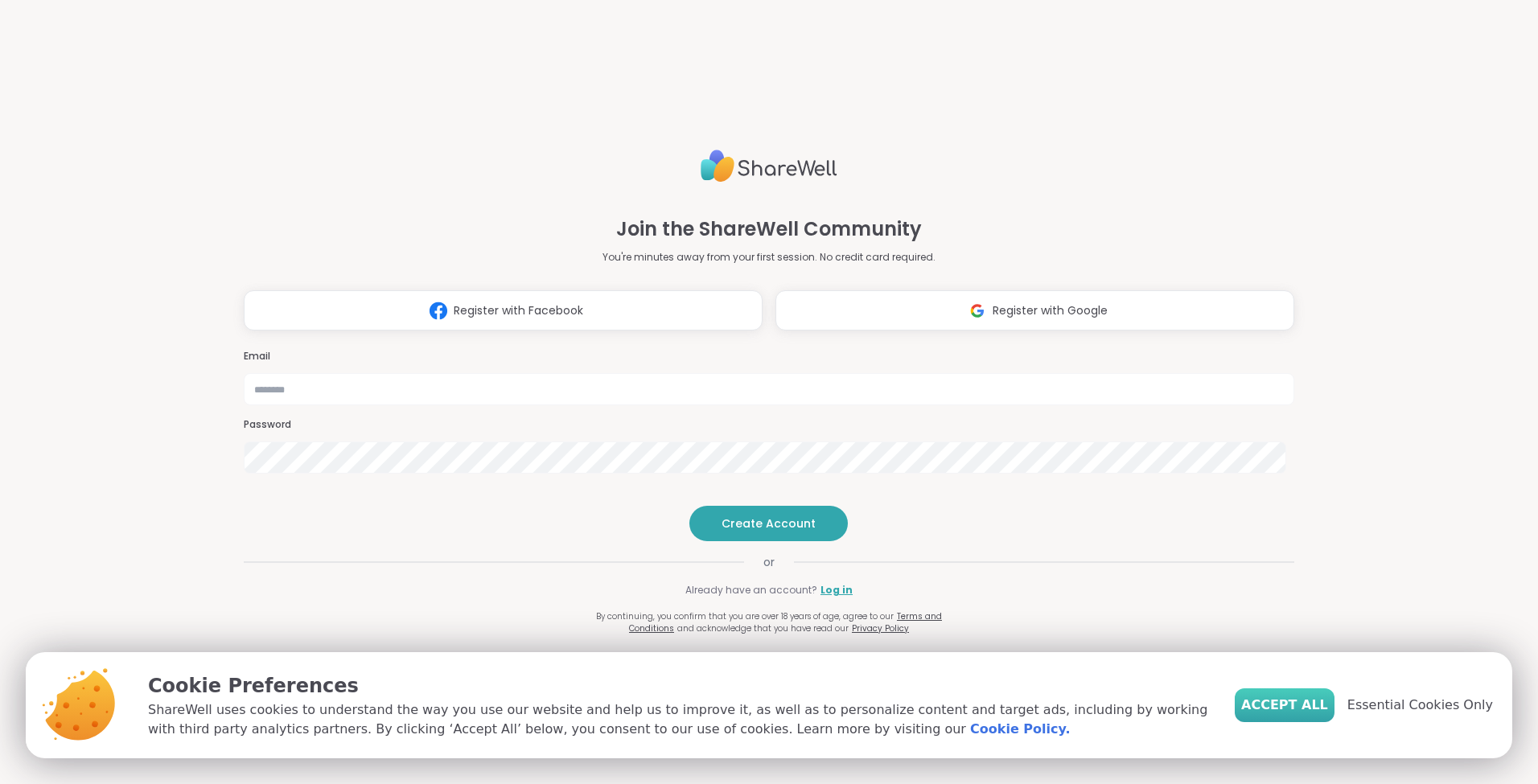
click at [1307, 703] on span "Accept All" at bounding box center [1285, 706] width 87 height 19
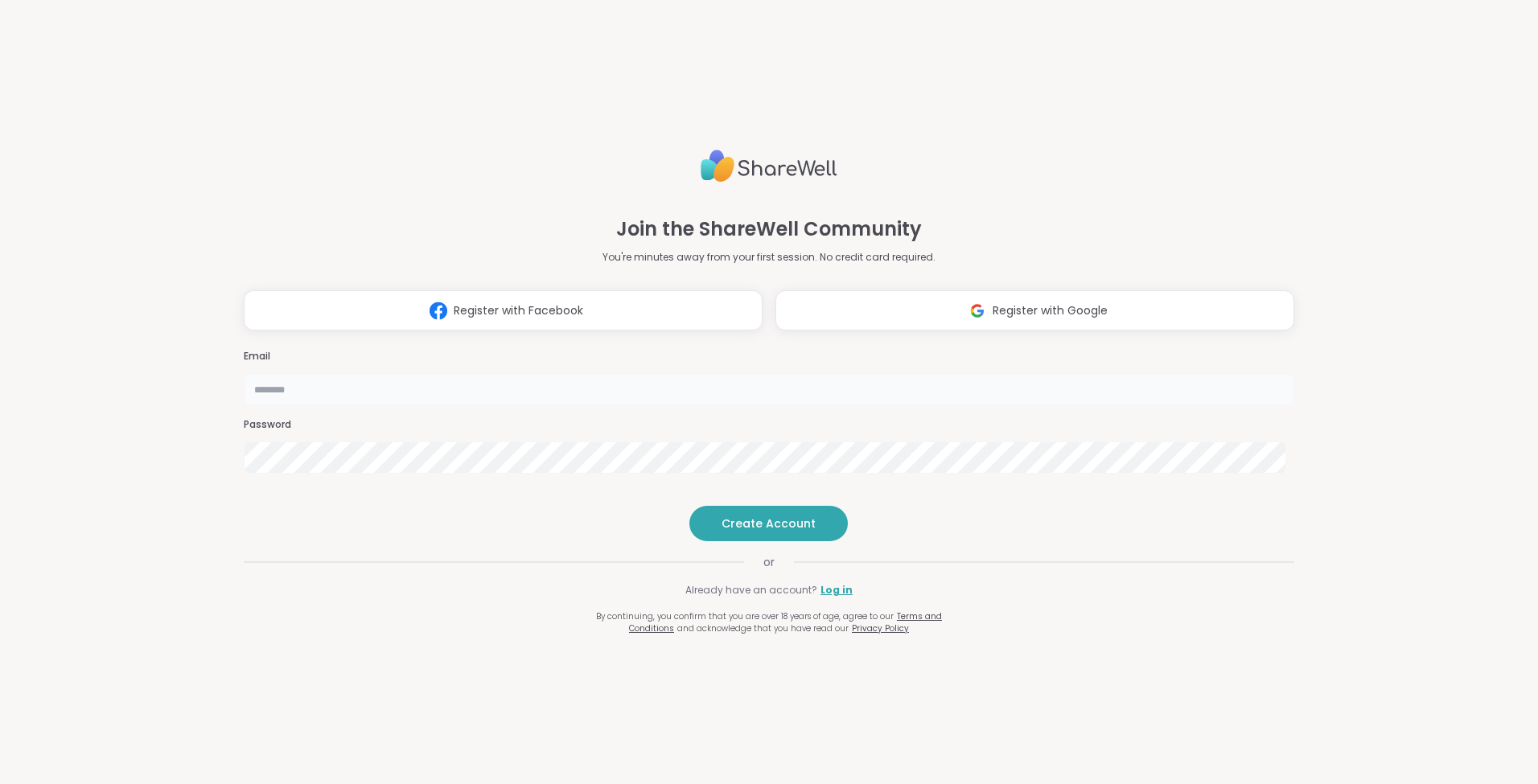
click at [769, 373] on input "email" at bounding box center [768, 389] width 1050 height 32
type input "**********"
